Goal: Information Seeking & Learning: Find specific fact

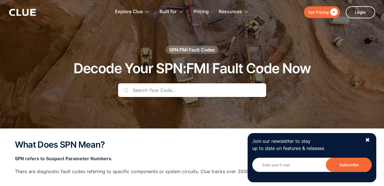
click at [149, 89] on input "text" at bounding box center [192, 90] width 148 height 14
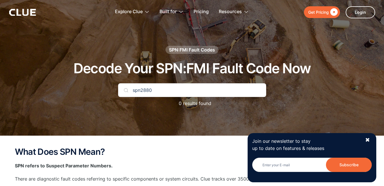
click at [125, 91] on img at bounding box center [126, 90] width 5 height 5
drag, startPoint x: 156, startPoint y: 89, endPoint x: 130, endPoint y: 91, distance: 26.1
click at [130, 91] on input "spn2880" at bounding box center [192, 90] width 148 height 14
click at [125, 90] on img at bounding box center [126, 90] width 5 height 5
click at [128, 89] on input "2880" at bounding box center [192, 90] width 148 height 14
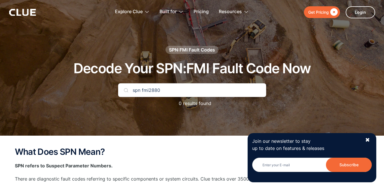
type input "spn fmi2880"
click at [126, 91] on img at bounding box center [126, 90] width 5 height 5
